Goal: Transaction & Acquisition: Download file/media

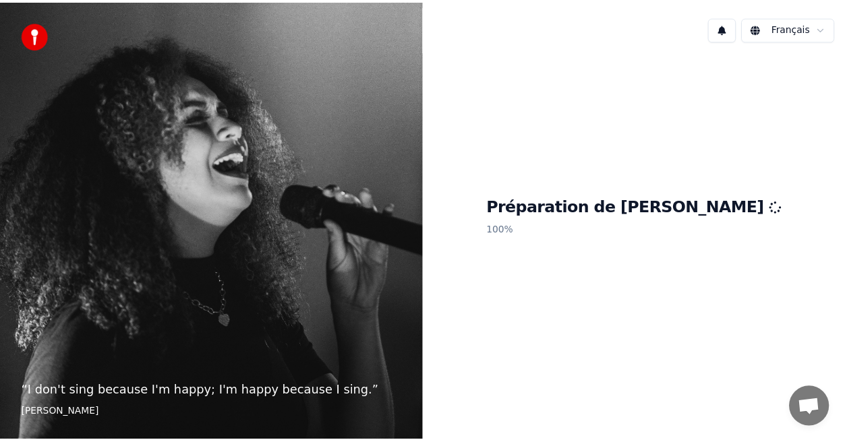
scroll to position [198, 0]
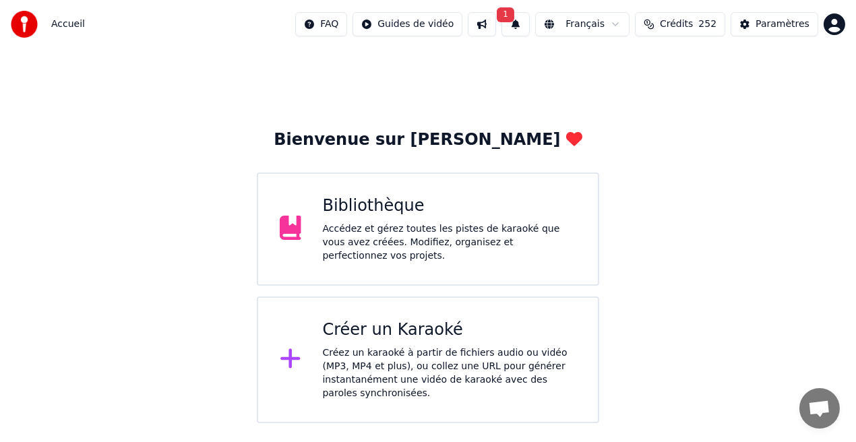
click at [340, 213] on div "Bibliothèque" at bounding box center [450, 207] width 254 height 22
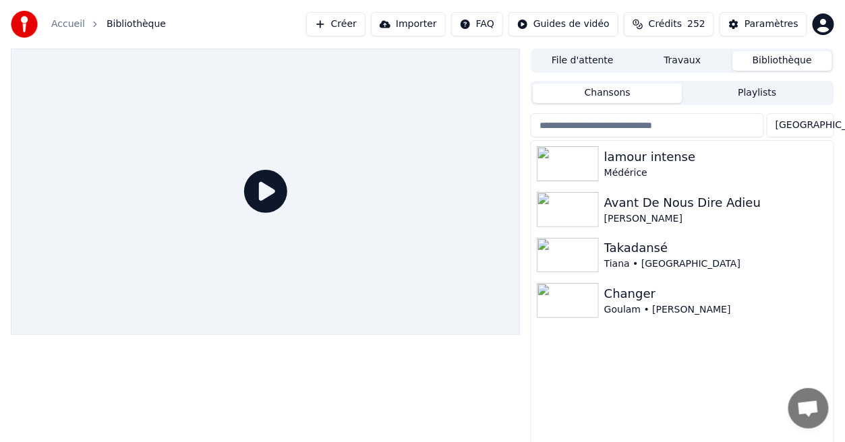
click at [340, 213] on div at bounding box center [265, 192] width 509 height 287
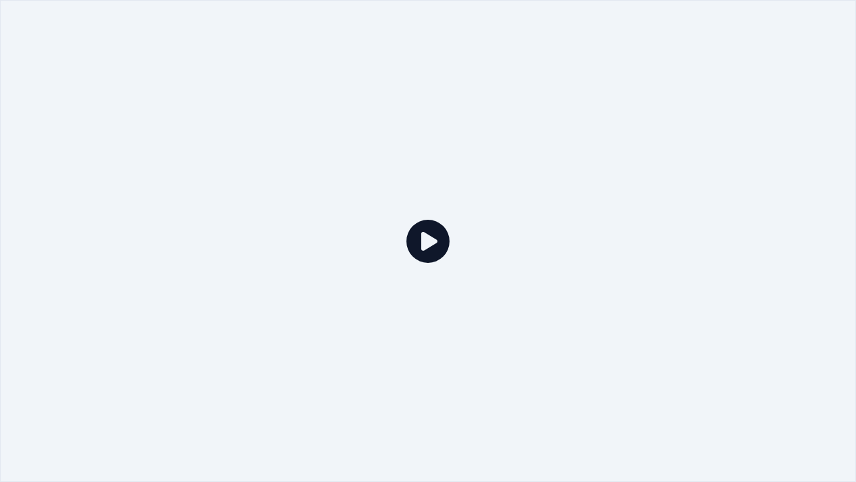
drag, startPoint x: 340, startPoint y: 226, endPoint x: 392, endPoint y: 156, distance: 86.7
click at [392, 156] on div at bounding box center [428, 240] width 856 height 481
click at [430, 237] on icon at bounding box center [428, 241] width 43 height 43
click at [572, 159] on div at bounding box center [428, 240] width 856 height 481
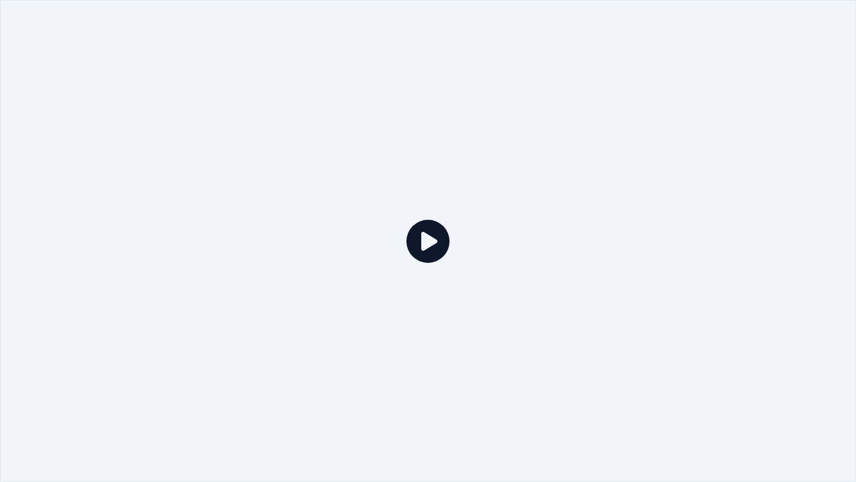
click at [572, 159] on div at bounding box center [428, 240] width 856 height 481
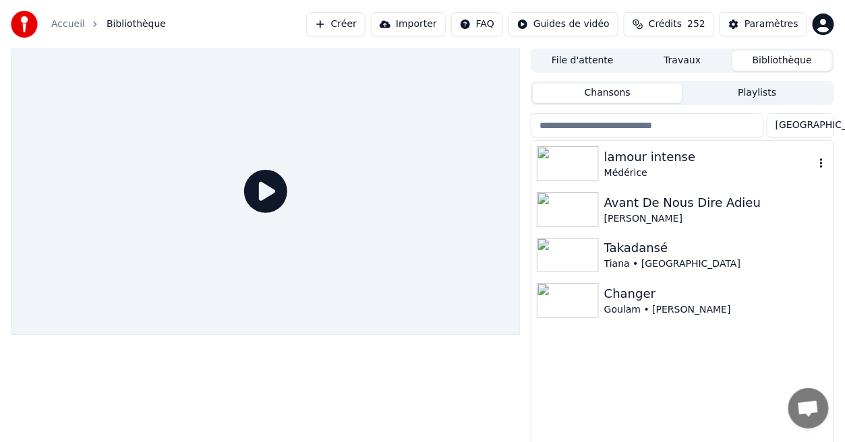
click at [674, 158] on div "lamour intense" at bounding box center [709, 157] width 210 height 19
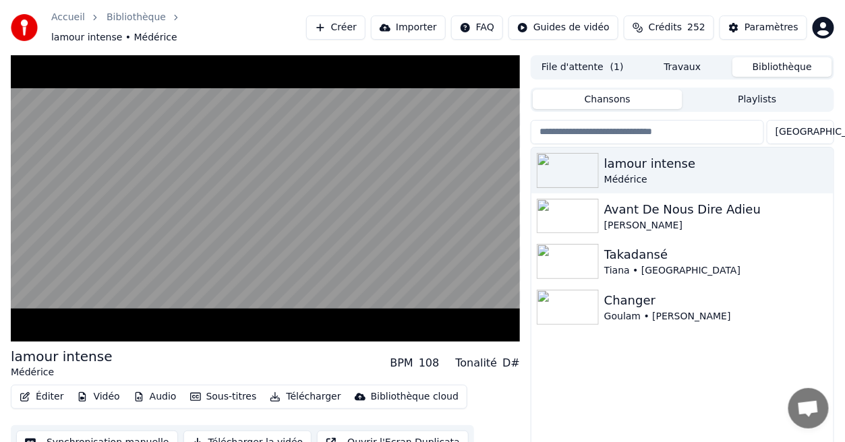
click at [721, 393] on div "lamour intense Médérice Avant De Nous Dire Adieu [PERSON_NAME] Takadansé Tiana …" at bounding box center [682, 313] width 302 height 330
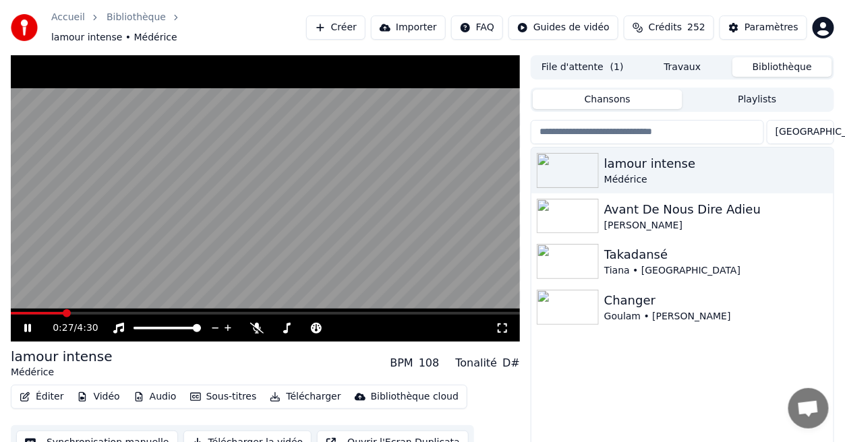
click at [504, 324] on icon at bounding box center [502, 328] width 13 height 11
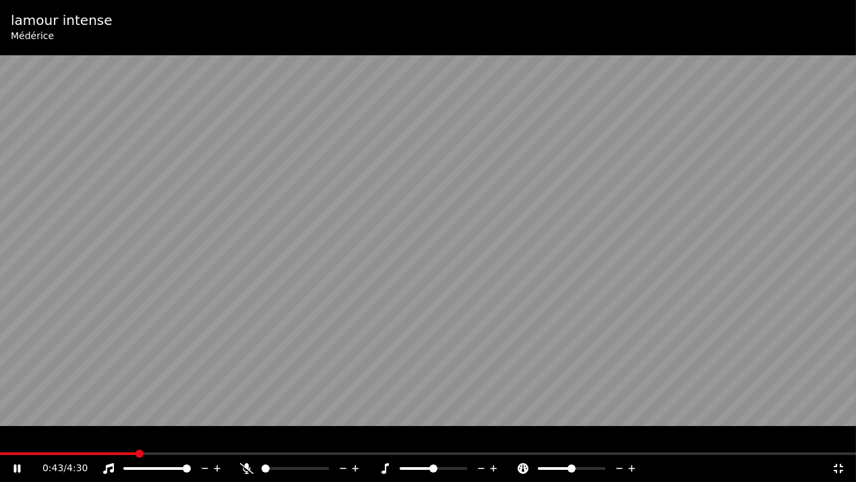
click at [249, 442] on icon at bounding box center [246, 468] width 13 height 11
click at [14, 442] on icon at bounding box center [16, 469] width 7 height 8
click at [14, 442] on icon at bounding box center [17, 468] width 8 height 9
click at [14, 442] on icon at bounding box center [16, 469] width 7 height 8
click at [0, 442] on span at bounding box center [4, 454] width 8 height 8
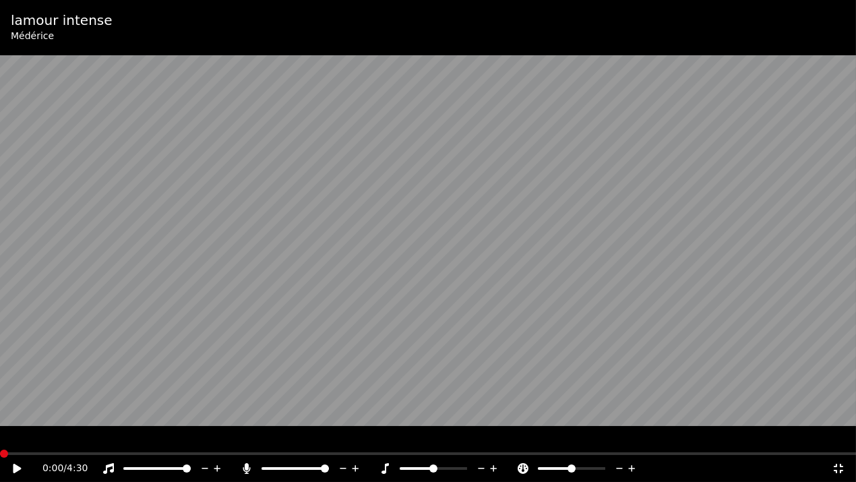
click at [26, 442] on icon at bounding box center [27, 468] width 32 height 11
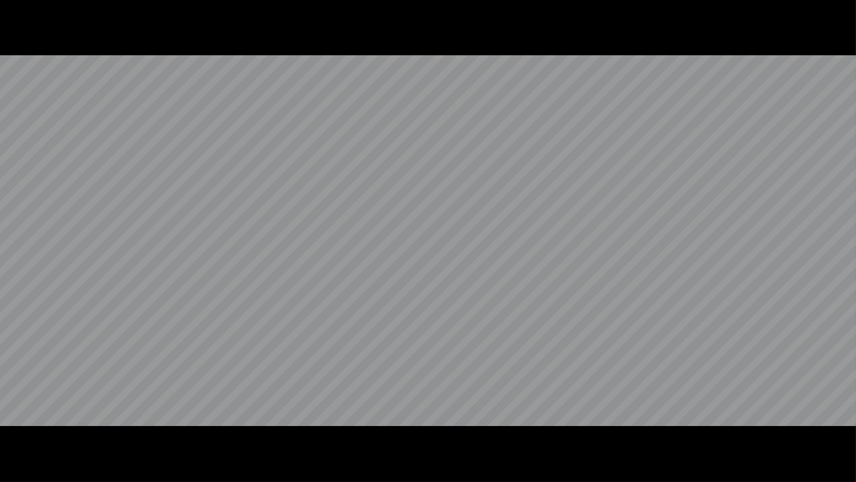
click at [26, 442] on video at bounding box center [428, 241] width 856 height 482
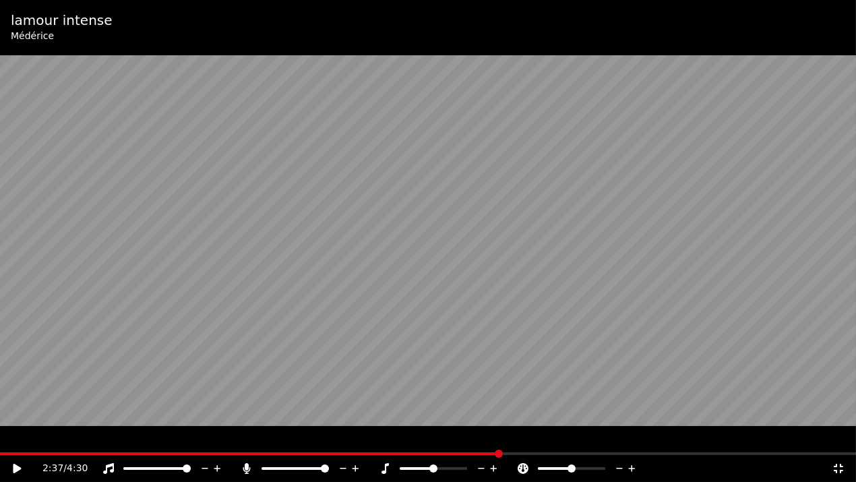
click at [26, 442] on icon at bounding box center [27, 468] width 32 height 11
click at [837, 442] on icon at bounding box center [838, 468] width 13 height 11
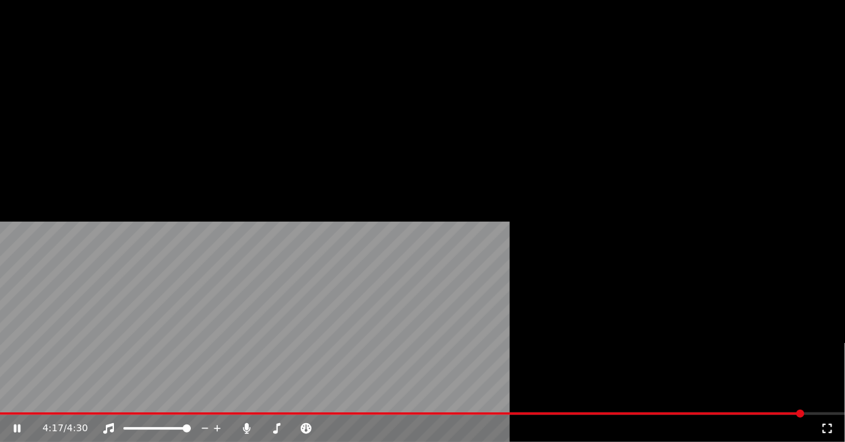
click at [311, 120] on button "Télécharger" at bounding box center [305, 110] width 82 height 19
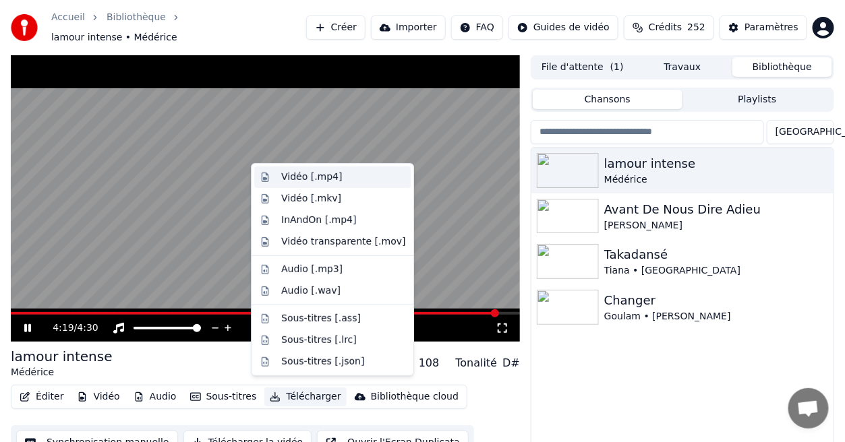
click at [329, 178] on div "Vidéo [.mp4]" at bounding box center [311, 177] width 61 height 13
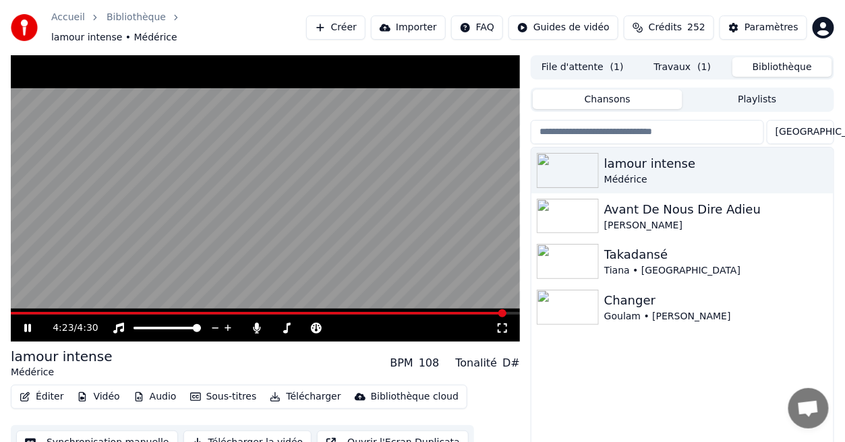
click at [801, 61] on button "Bibliothèque" at bounding box center [782, 67] width 100 height 20
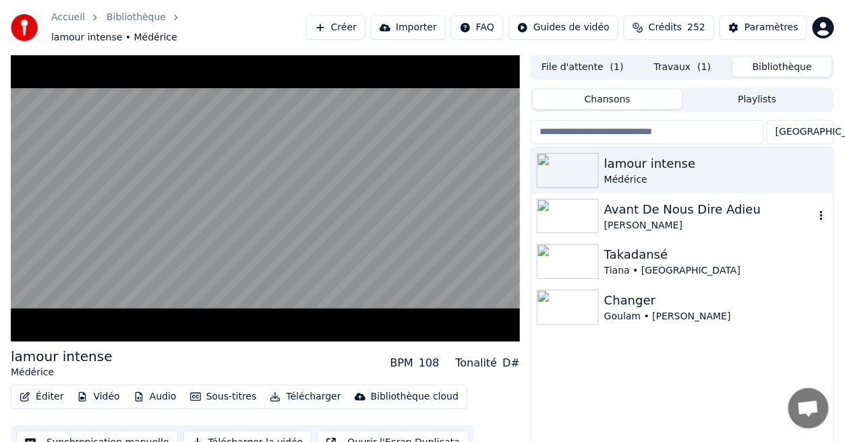
click at [676, 208] on div "Avant De Nous Dire Adieu" at bounding box center [709, 209] width 210 height 19
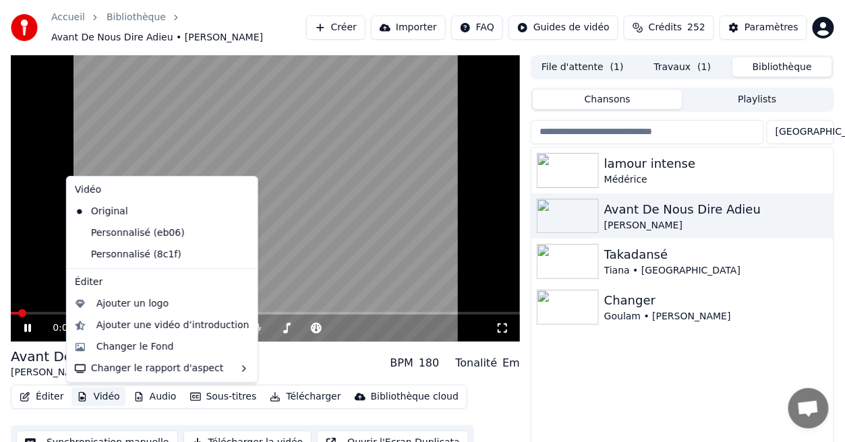
click at [99, 395] on button "Vidéo" at bounding box center [97, 397] width 53 height 19
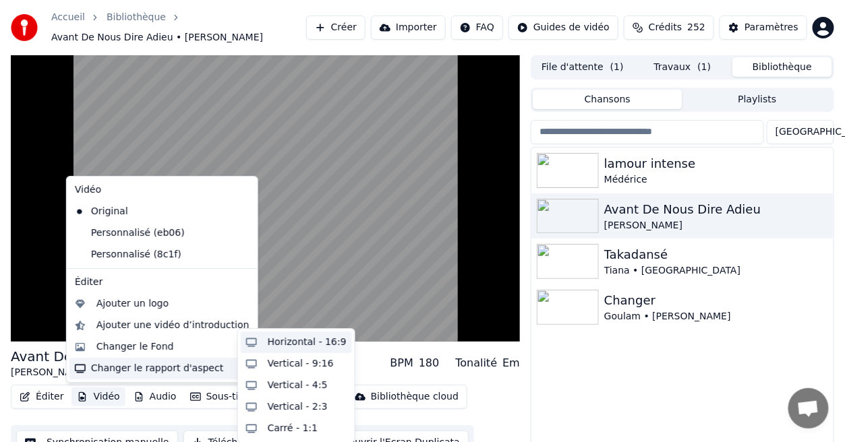
click at [274, 346] on div "Horizontal - 16:9" at bounding box center [307, 342] width 79 height 13
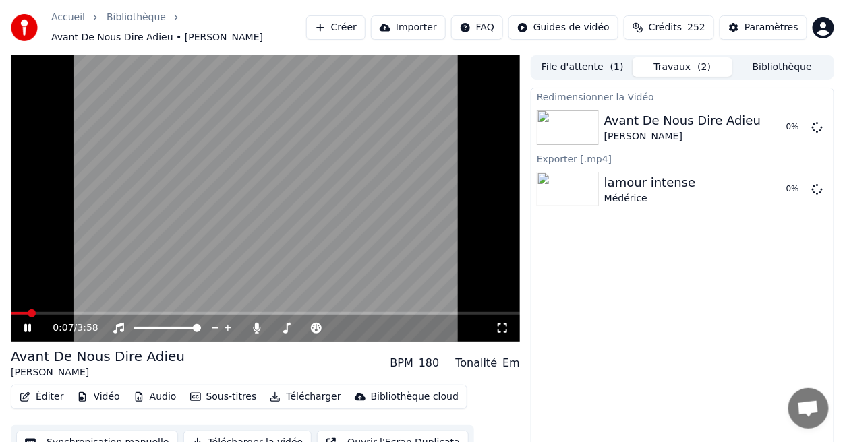
click at [502, 330] on icon at bounding box center [502, 328] width 13 height 11
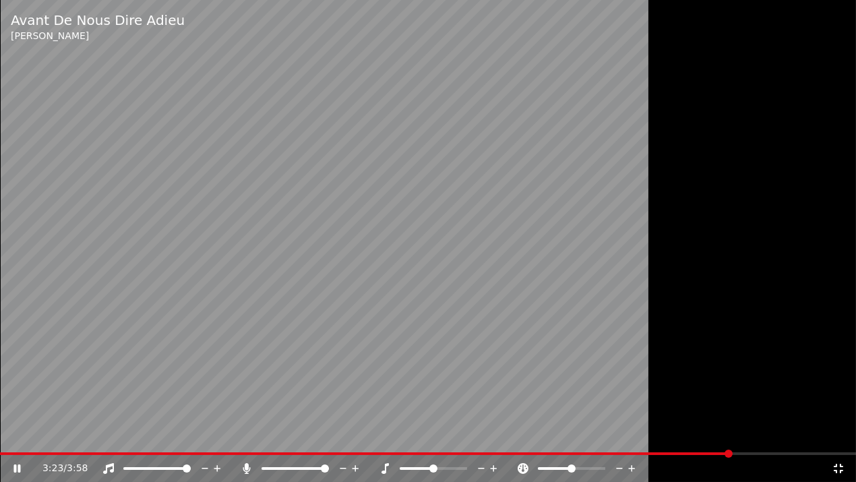
click at [837, 442] on icon at bounding box center [838, 468] width 9 height 9
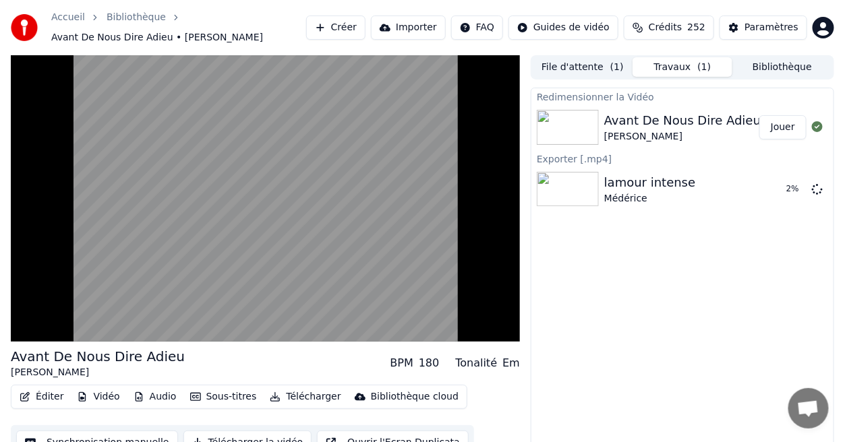
click at [771, 65] on button "Bibliothèque" at bounding box center [782, 67] width 100 height 20
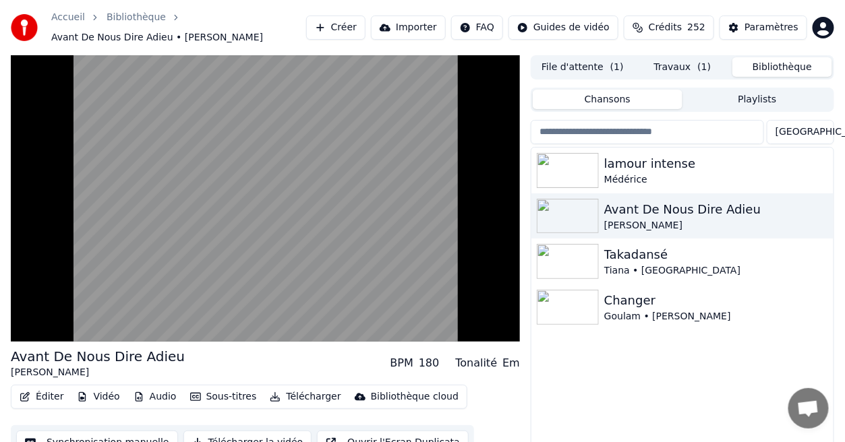
click at [710, 73] on button "Travaux ( 1 )" at bounding box center [682, 67] width 100 height 20
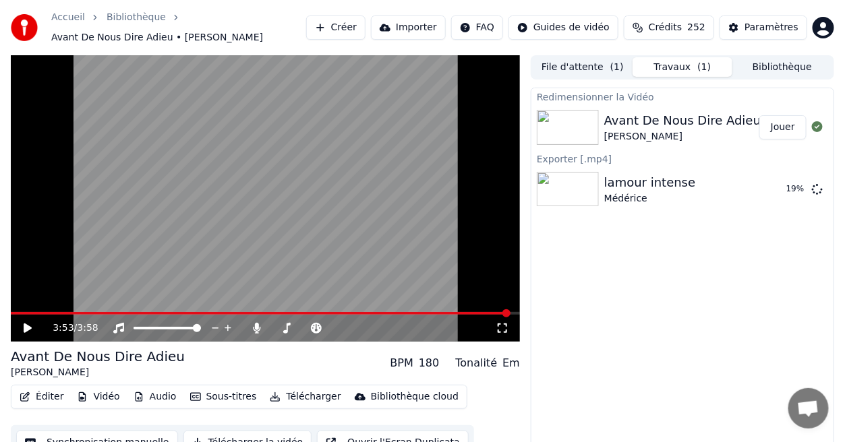
click at [26, 330] on icon at bounding box center [28, 328] width 8 height 9
click at [24, 327] on icon at bounding box center [37, 328] width 31 height 11
click at [769, 68] on button "Bibliothèque" at bounding box center [782, 67] width 100 height 20
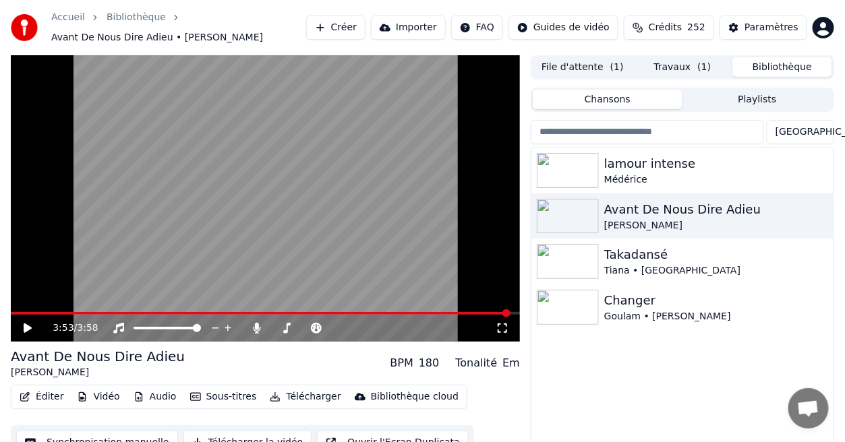
click at [713, 67] on button "Travaux ( 1 )" at bounding box center [682, 67] width 100 height 20
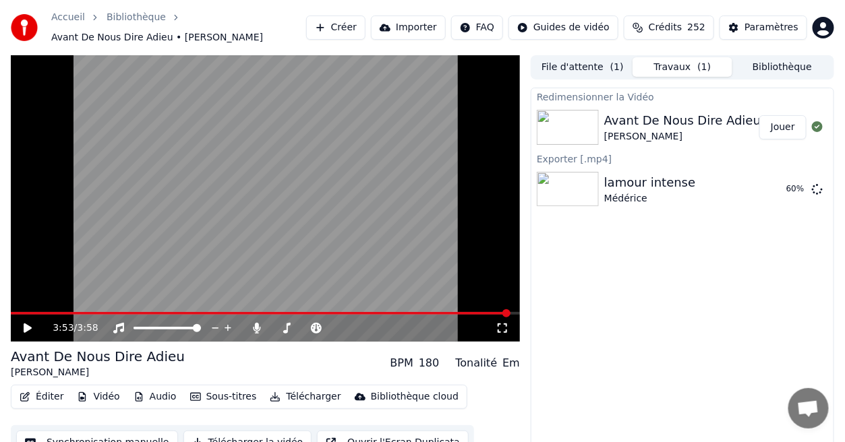
click at [579, 411] on div "Redimensionner la Vidéo Avant De Nous Dire Adieu [PERSON_NAME] Jouer Exporter […" at bounding box center [682, 276] width 303 height 376
click at [491, 398] on div "Éditer Vidéo Audio Sous-titres Télécharger Bibliothèque cloud Synchronisation m…" at bounding box center [265, 423] width 509 height 76
click at [773, 194] on button "Afficher" at bounding box center [776, 189] width 59 height 24
